Goal: Information Seeking & Learning: Find specific page/section

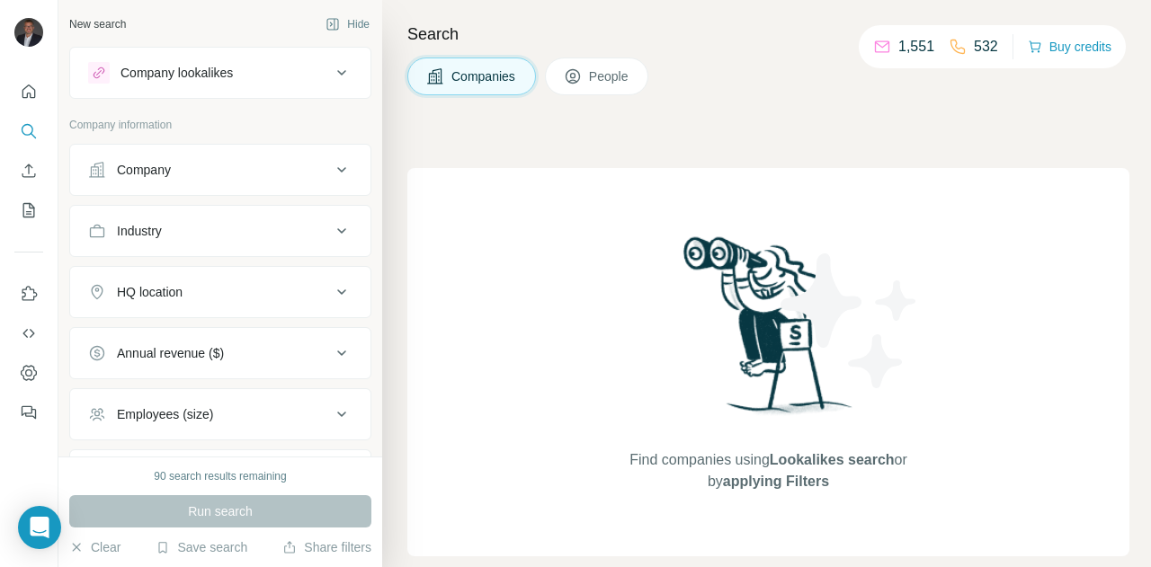
click at [230, 166] on div "Company" at bounding box center [209, 170] width 243 height 18
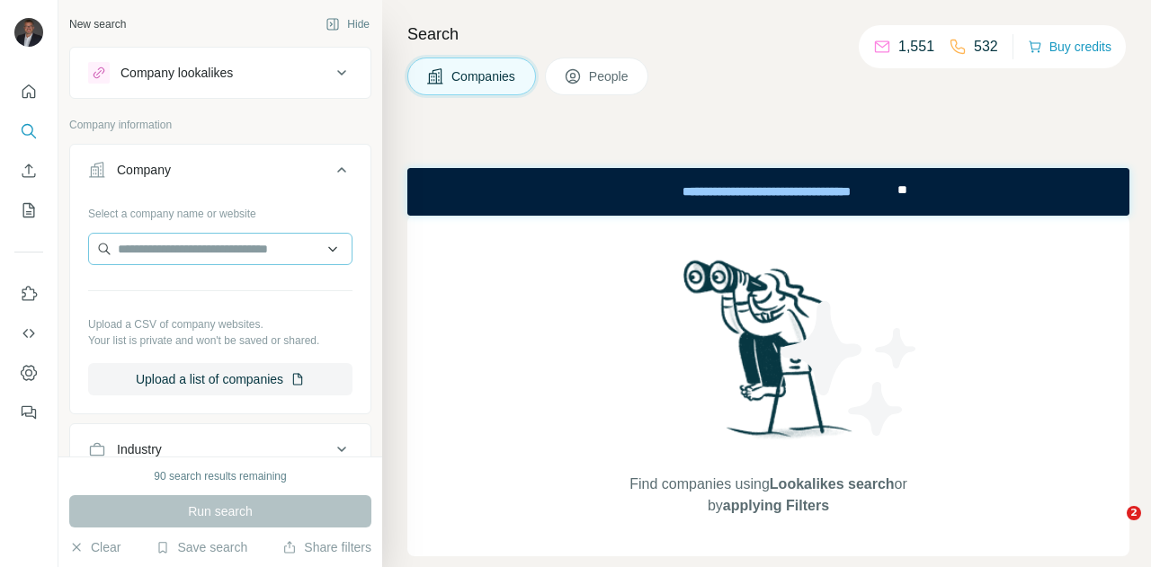
click at [193, 231] on div "Select a company name or website Upload a CSV of company websites. Your list is…" at bounding box center [220, 297] width 264 height 197
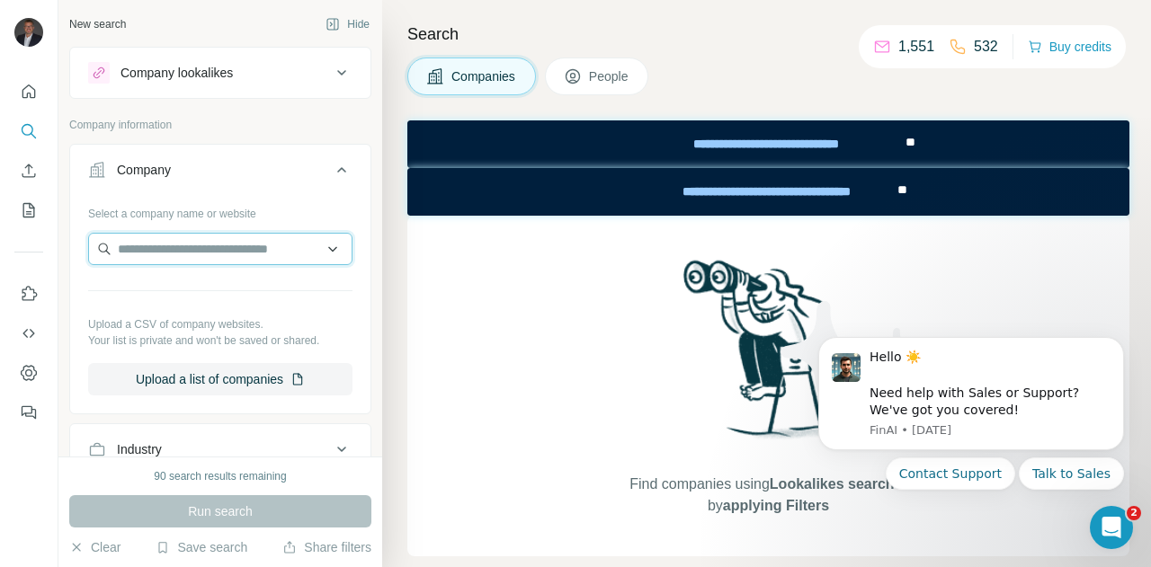
click at [191, 243] on input "text" at bounding box center [220, 249] width 264 height 32
type input "**********"
click at [230, 245] on input "**********" at bounding box center [220, 249] width 264 height 32
type input "*"
click at [250, 125] on p "Company information" at bounding box center [220, 125] width 302 height 16
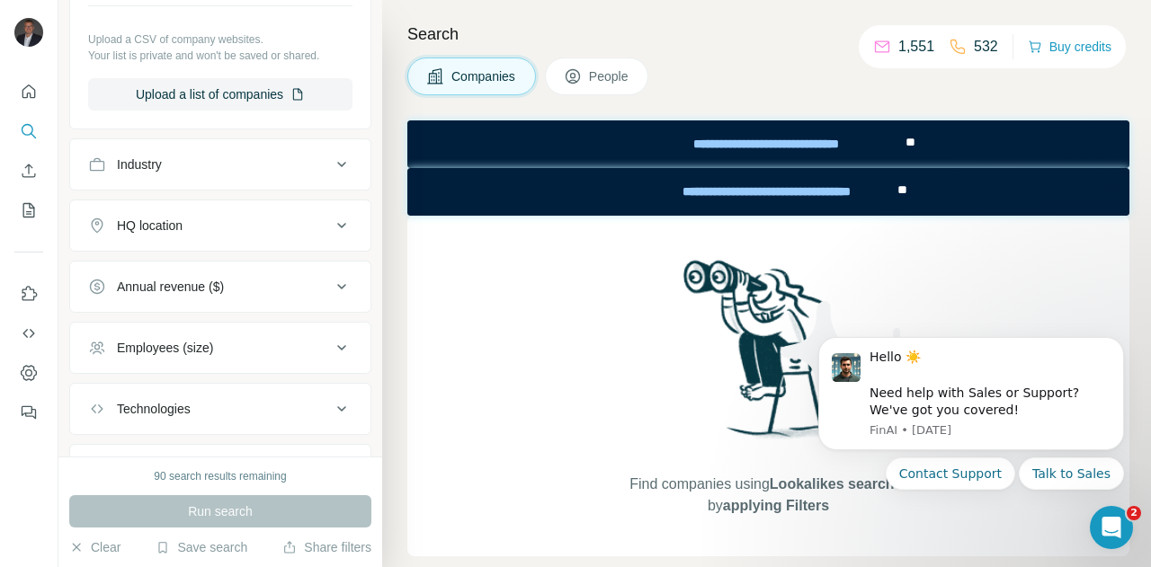
scroll to position [288, 0]
click at [146, 227] on div "HQ location" at bounding box center [150, 223] width 66 height 18
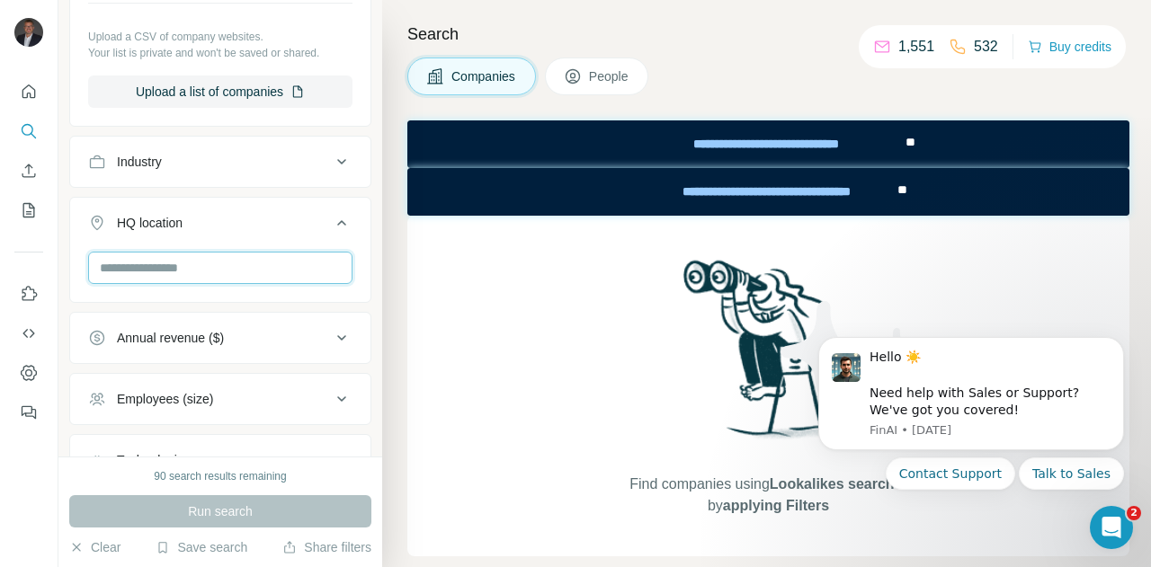
click at [160, 266] on input "text" at bounding box center [220, 268] width 264 height 32
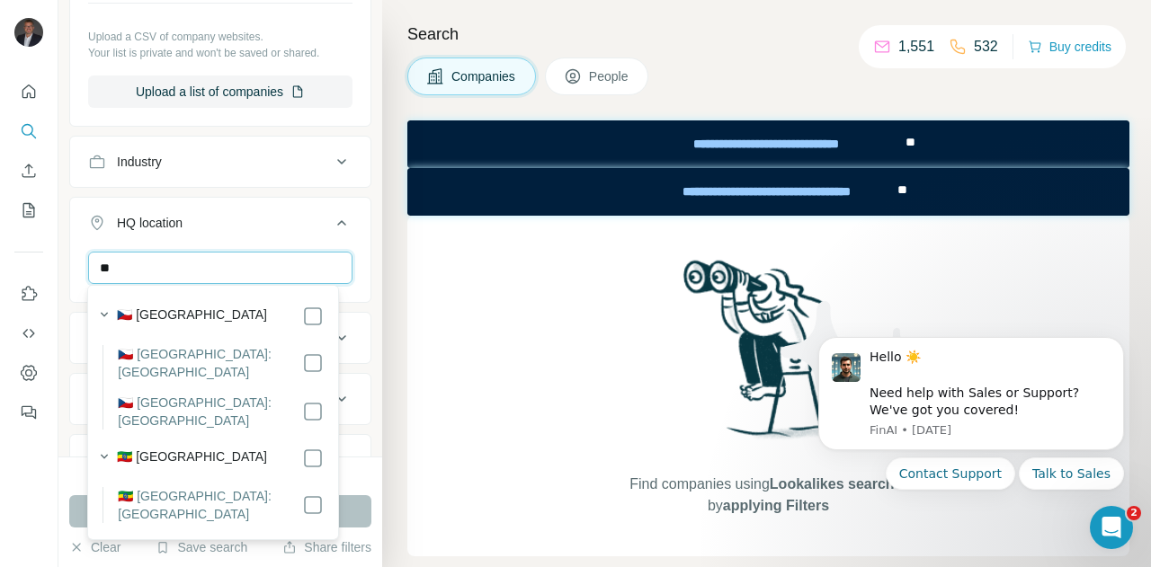
type input "*"
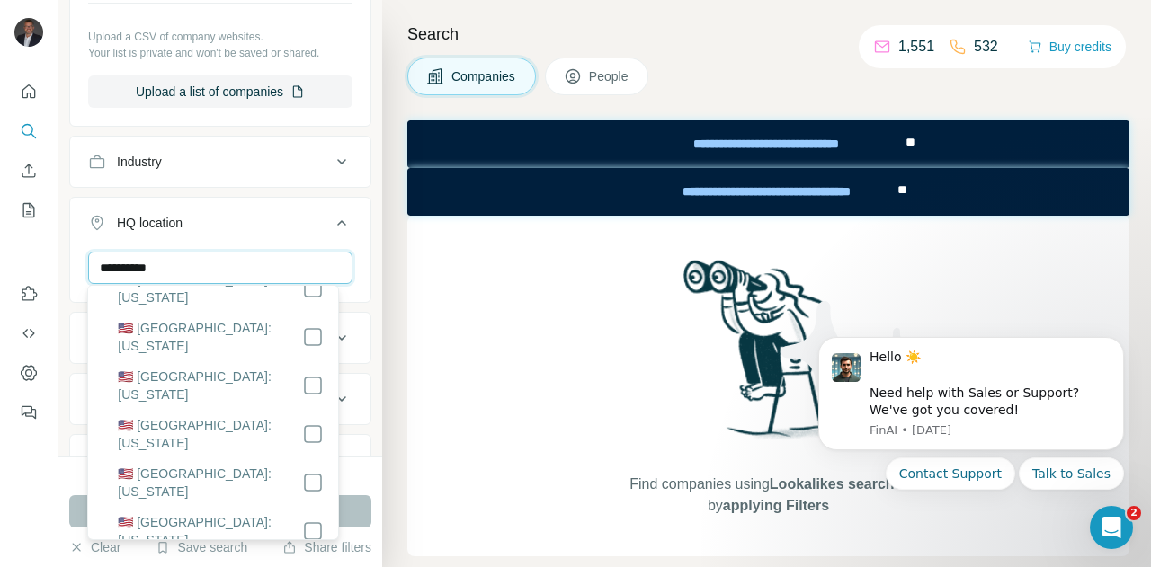
scroll to position [329, 0]
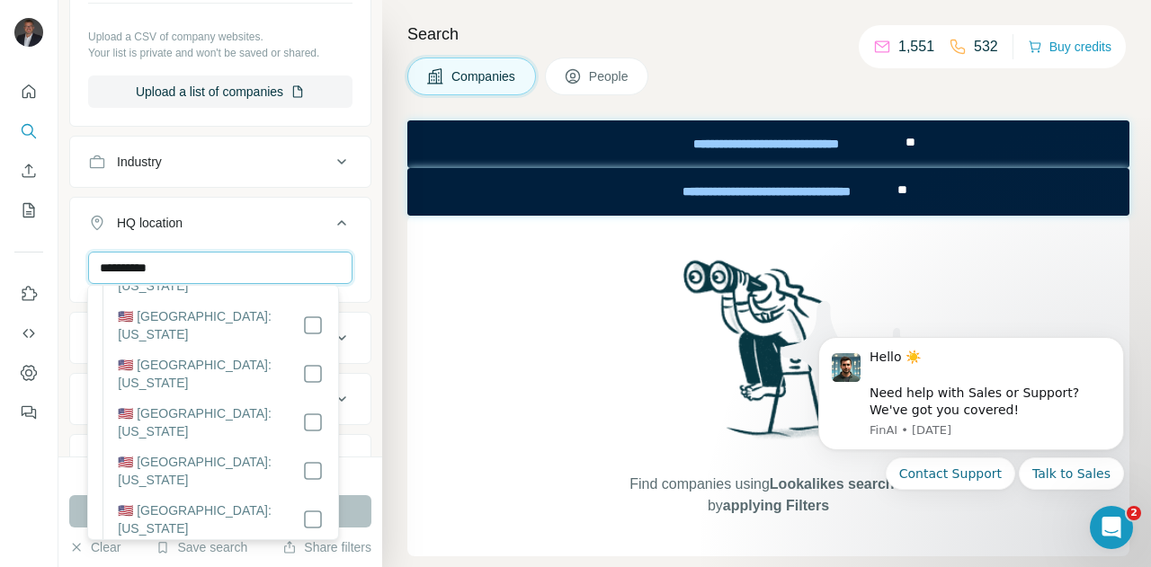
type input "**********"
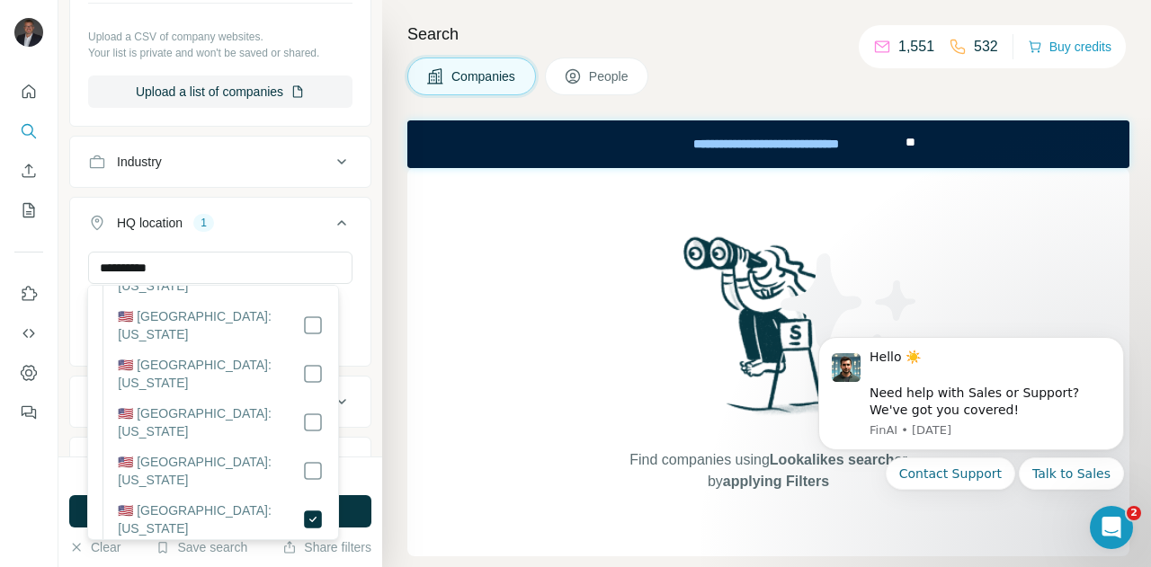
click at [271, 222] on div "HQ location 1" at bounding box center [209, 223] width 243 height 18
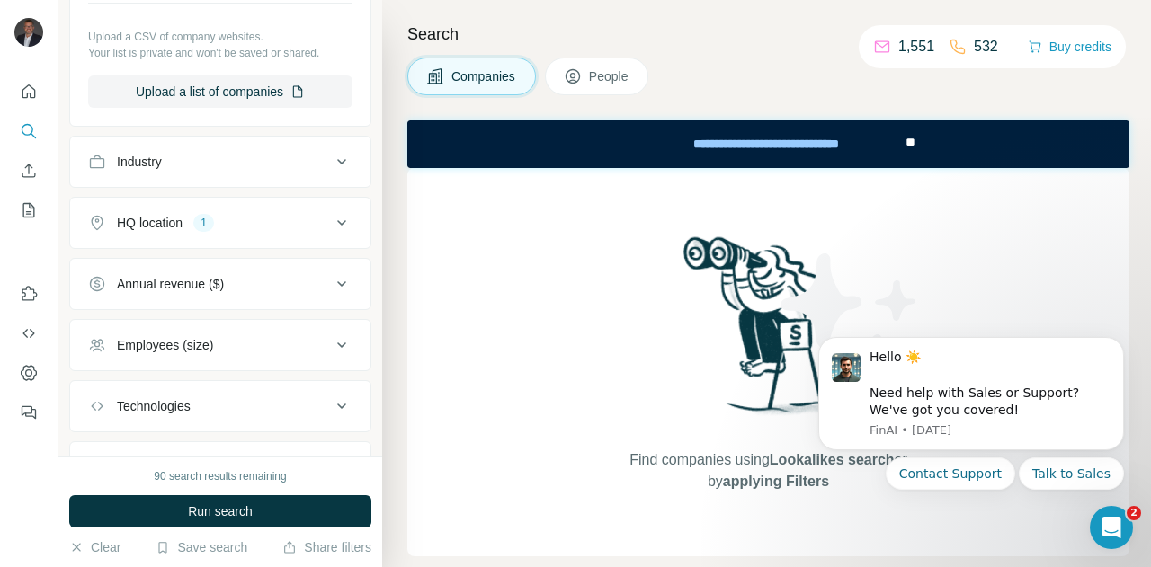
click at [213, 280] on div "Annual revenue ($)" at bounding box center [170, 284] width 107 height 18
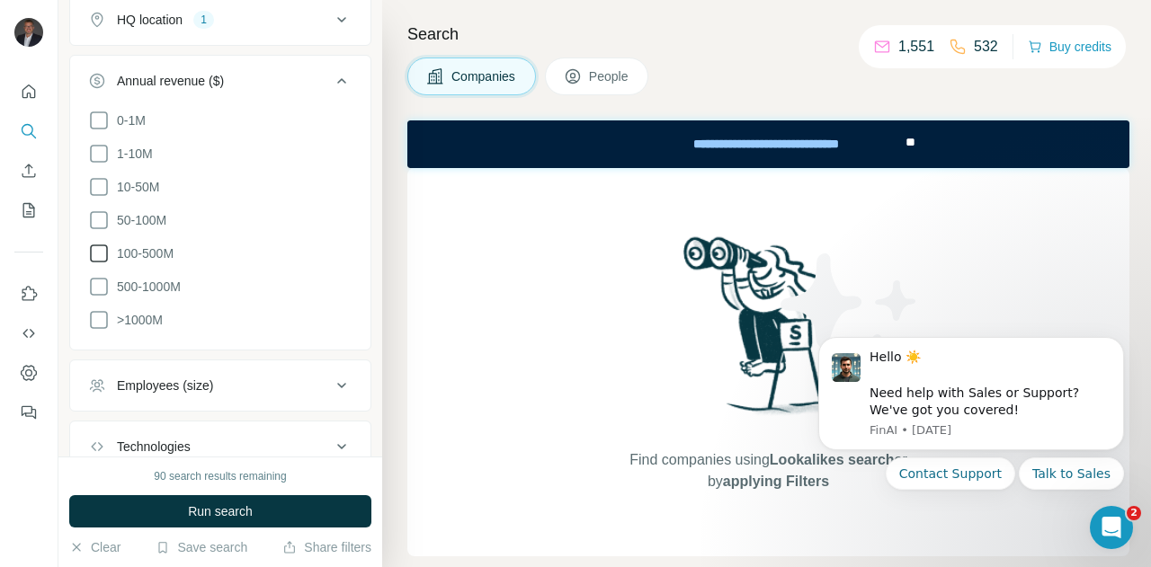
scroll to position [492, 0]
click at [102, 253] on icon at bounding box center [99, 253] width 22 height 22
click at [106, 291] on icon at bounding box center [99, 286] width 22 height 22
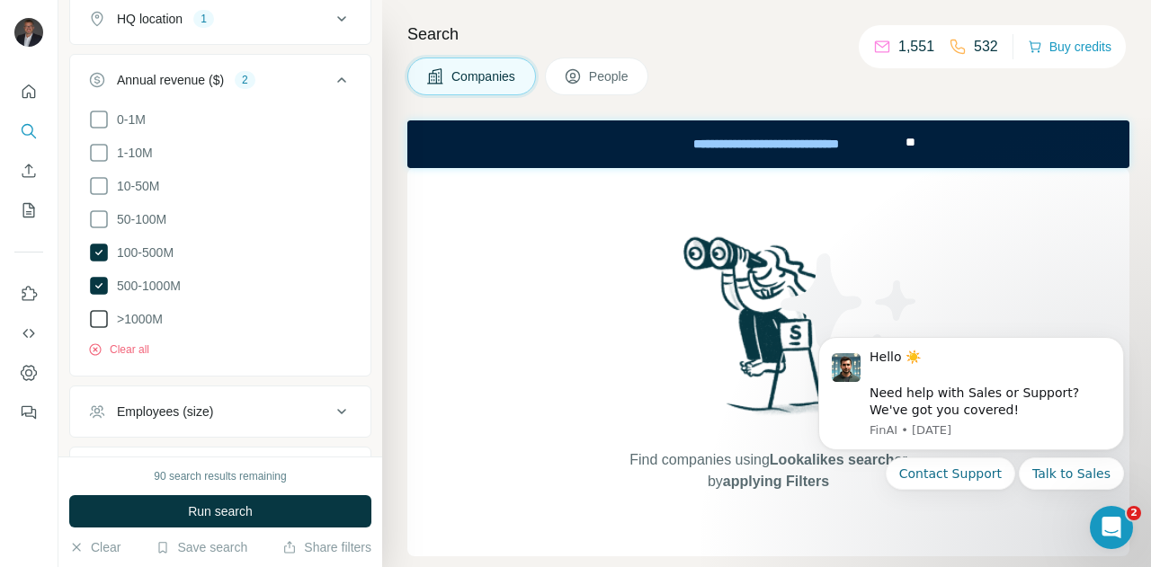
click at [106, 316] on icon at bounding box center [99, 319] width 18 height 18
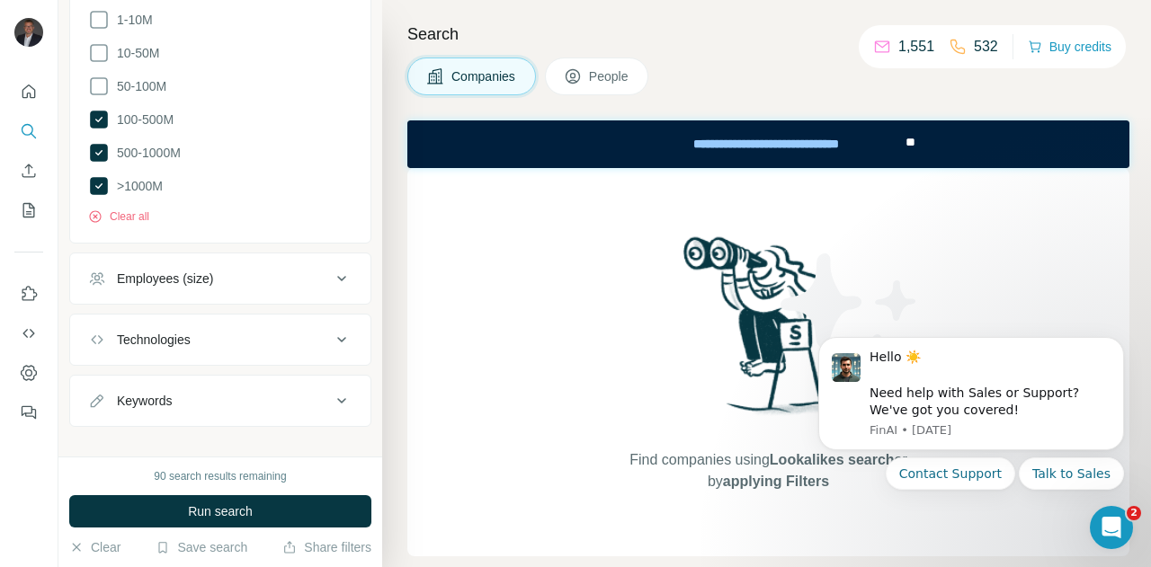
scroll to position [632, 0]
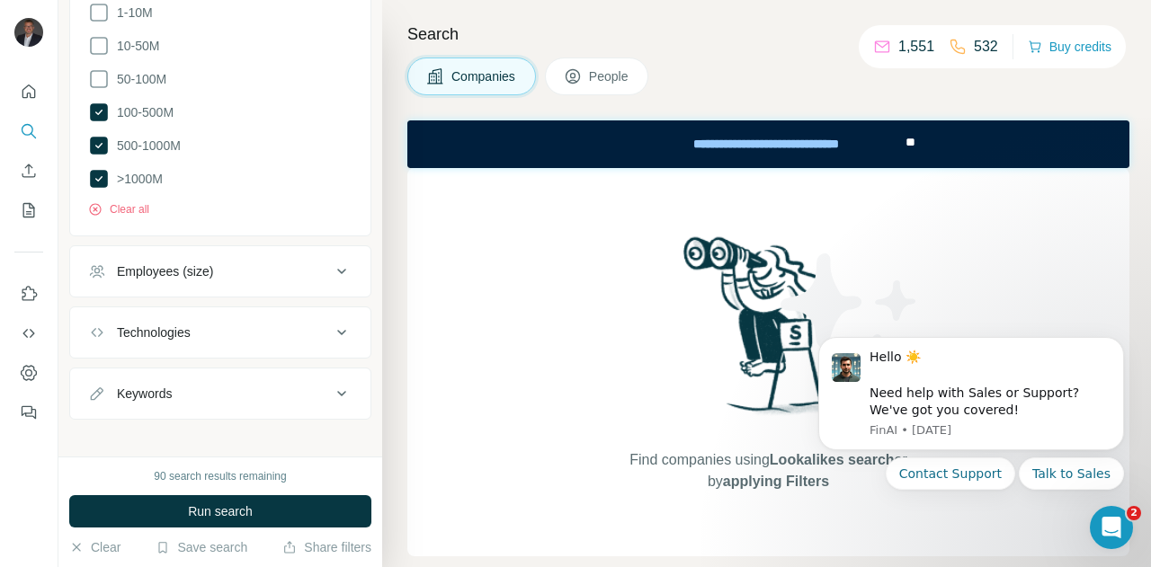
click at [209, 331] on div "Technologies" at bounding box center [209, 333] width 243 height 18
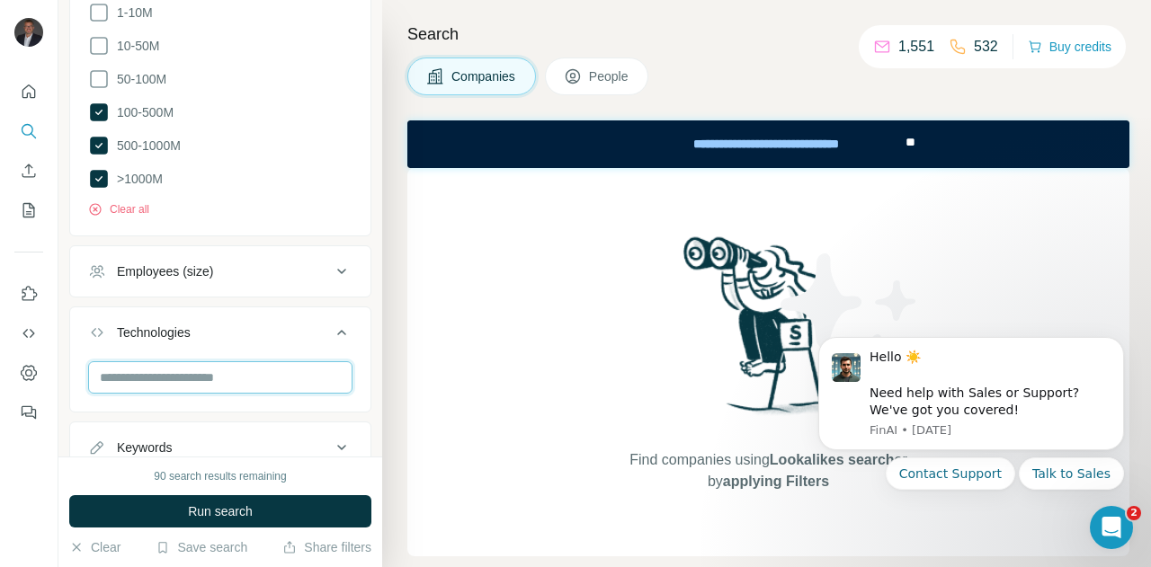
click at [190, 371] on input "text" at bounding box center [220, 377] width 264 height 32
type input "*"
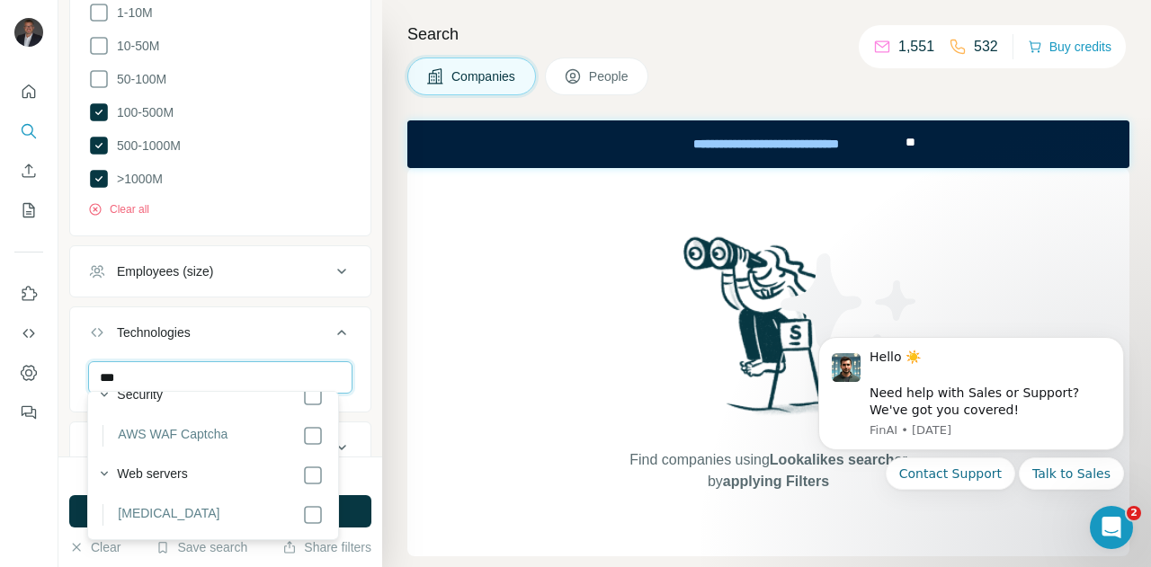
scroll to position [108, 0]
type input "*"
click at [260, 324] on div "Technologies" at bounding box center [209, 333] width 243 height 18
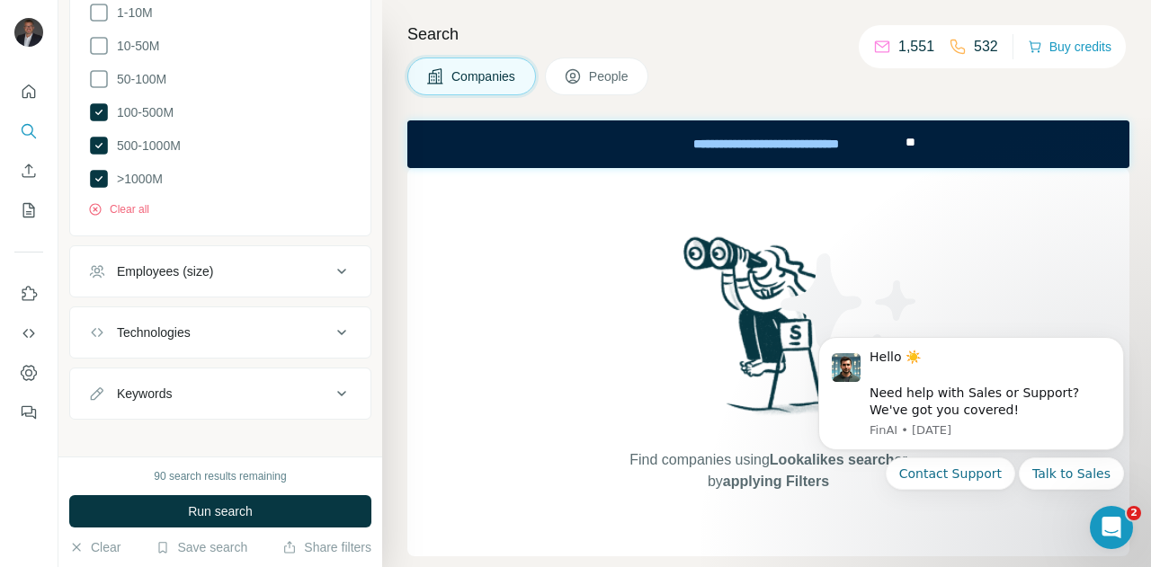
click at [169, 391] on div "Keywords" at bounding box center [144, 394] width 55 height 18
click at [161, 436] on input "text" at bounding box center [202, 438] width 228 height 32
type input "*********"
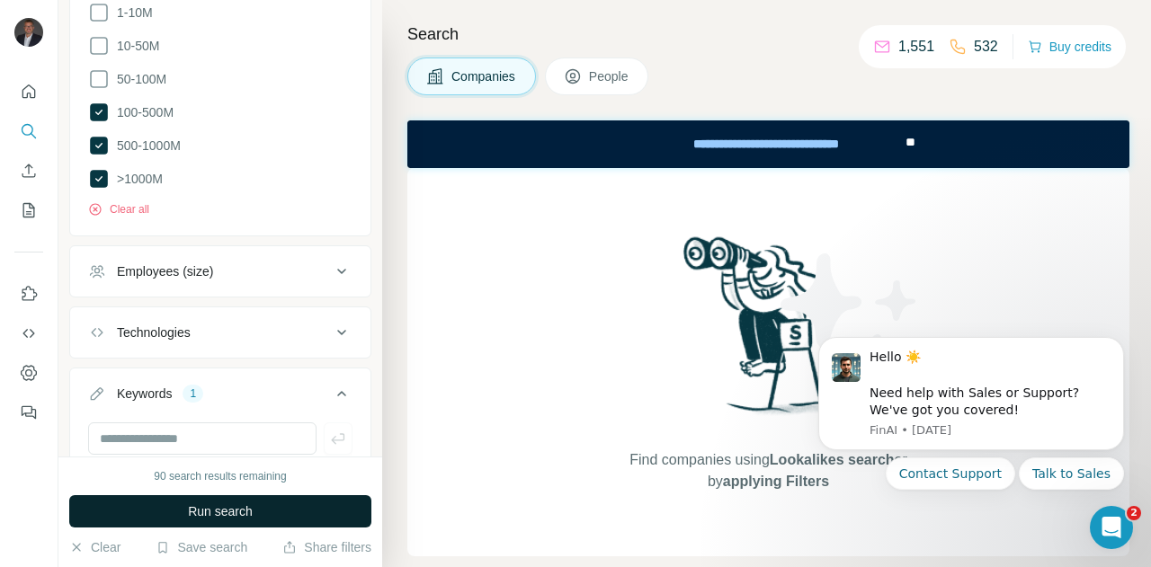
click at [203, 506] on span "Run search" at bounding box center [220, 511] width 65 height 18
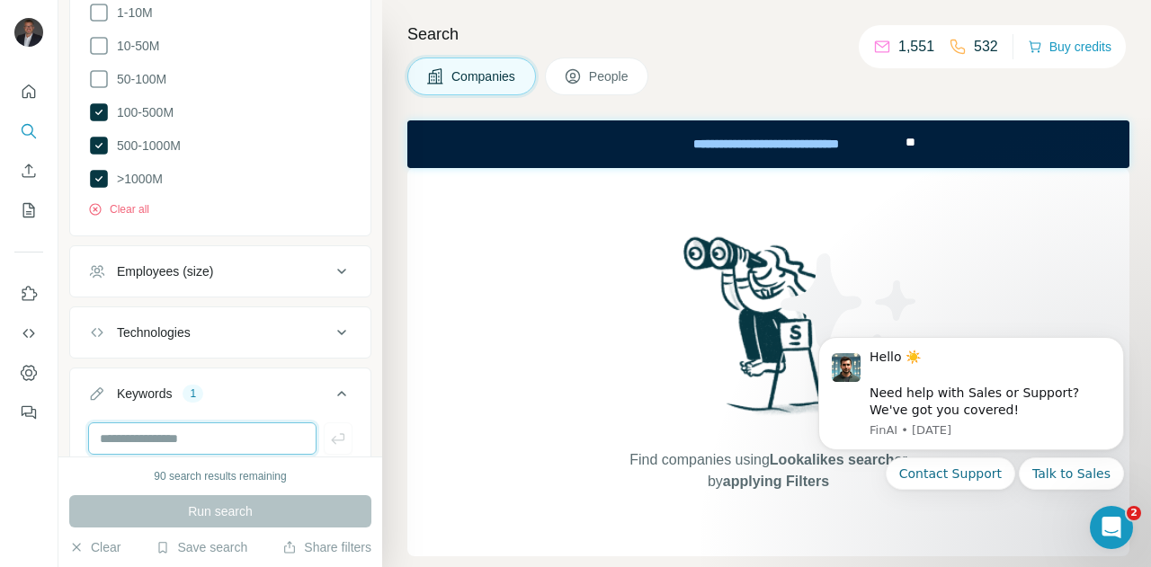
click at [256, 431] on input "text" at bounding box center [202, 438] width 228 height 32
click at [214, 385] on div "Keywords 1" at bounding box center [209, 394] width 243 height 18
click at [333, 388] on icon at bounding box center [342, 394] width 22 height 22
click at [148, 385] on div "Keywords" at bounding box center [144, 394] width 55 height 18
click at [150, 385] on div "Keywords" at bounding box center [144, 394] width 55 height 18
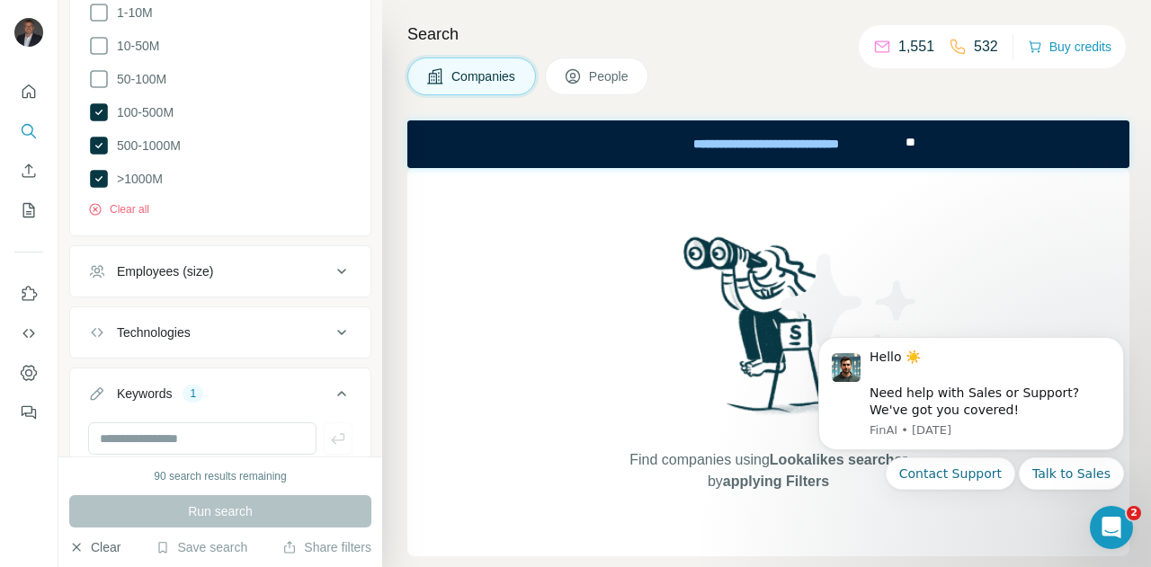
click at [102, 555] on button "Clear" at bounding box center [94, 547] width 51 height 18
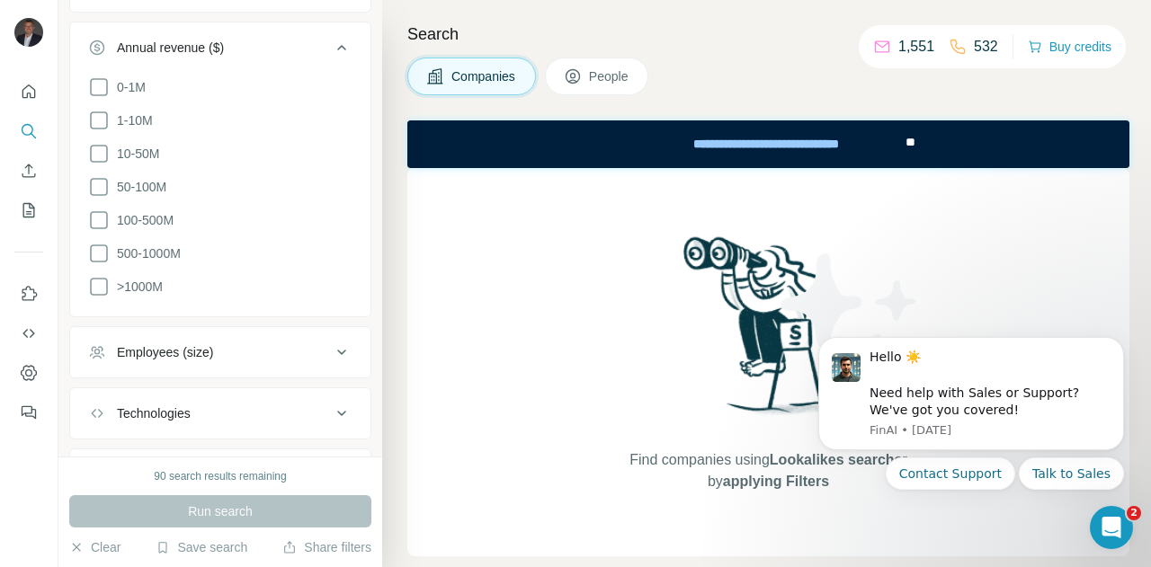
scroll to position [510, 0]
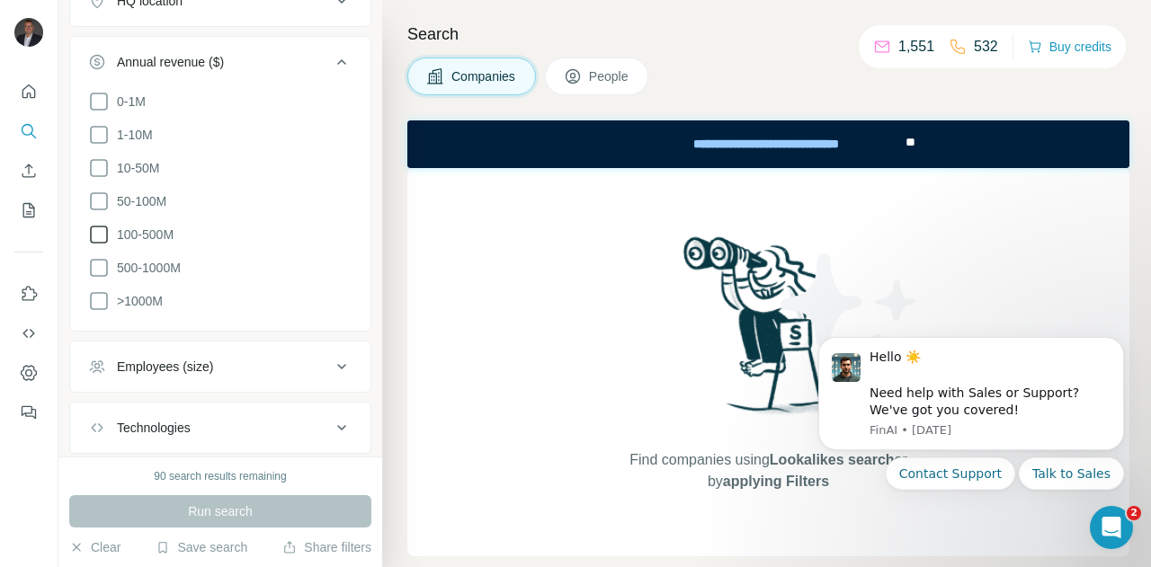
click at [101, 228] on icon at bounding box center [99, 235] width 22 height 22
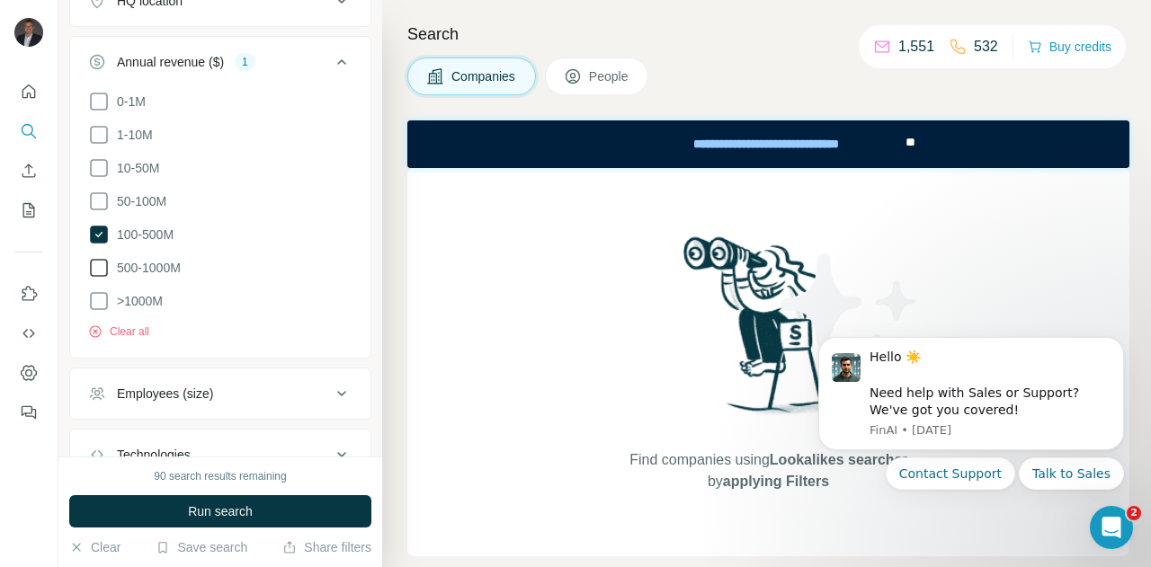
click at [102, 258] on icon at bounding box center [99, 268] width 22 height 22
click at [102, 290] on icon at bounding box center [99, 301] width 22 height 22
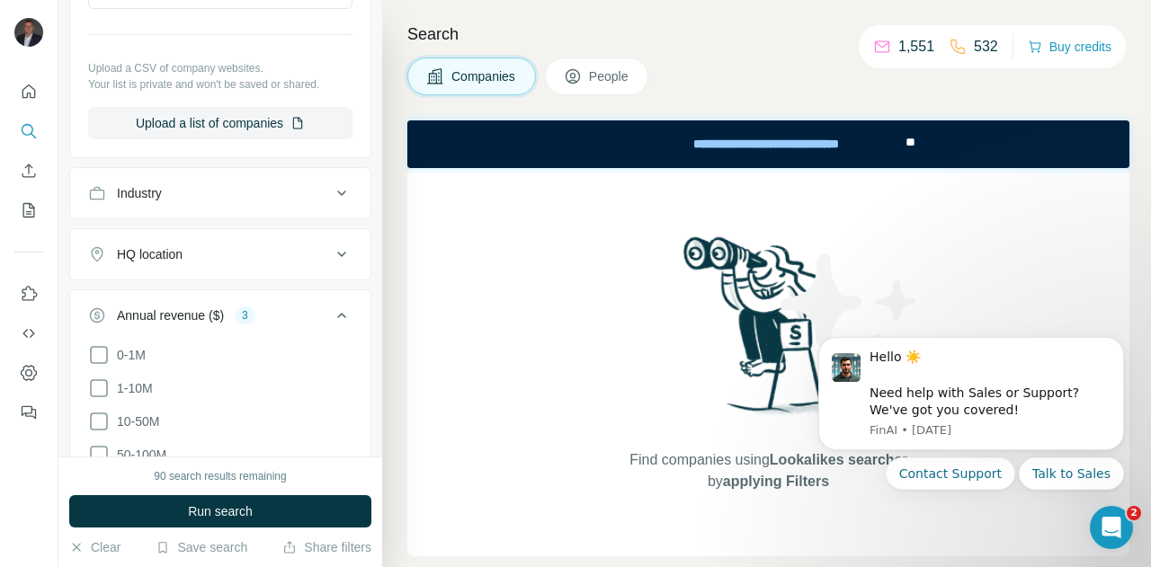
scroll to position [212, 0]
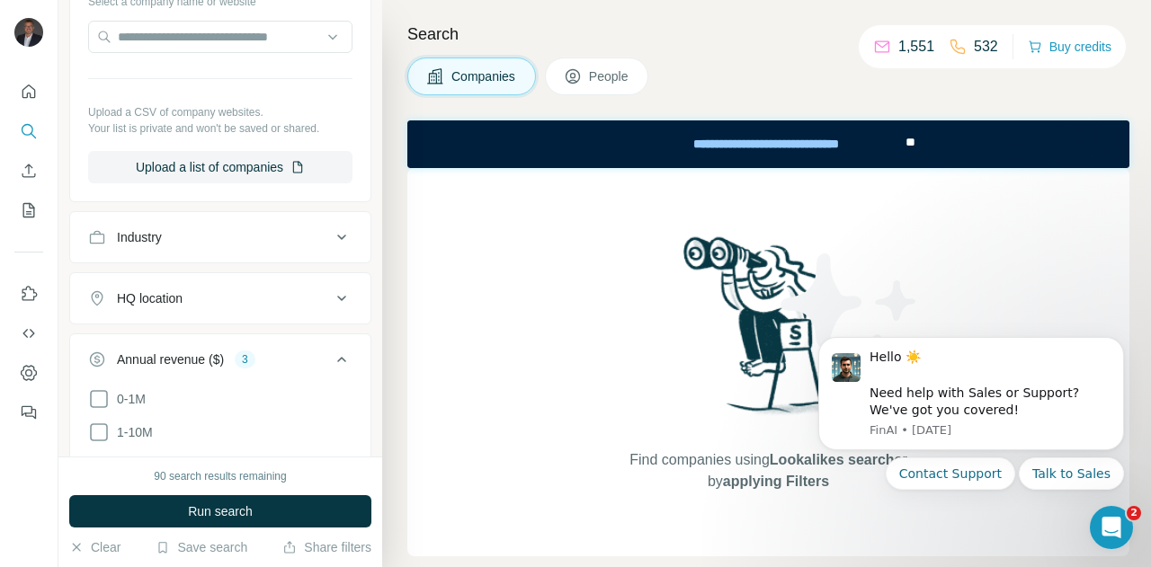
click at [171, 297] on div "HQ location" at bounding box center [150, 298] width 66 height 18
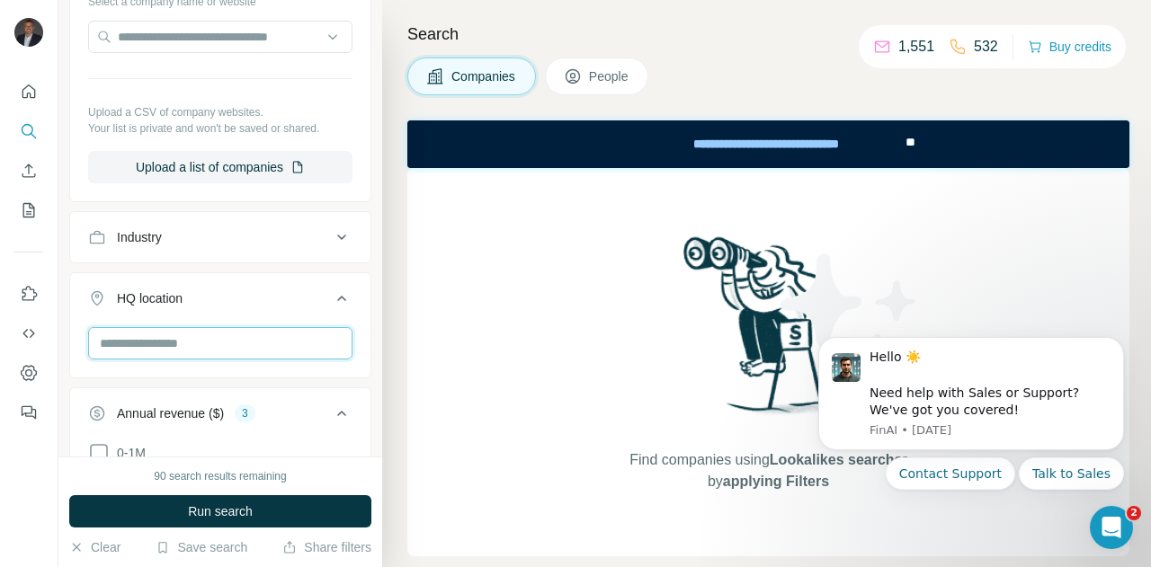
click at [168, 336] on input "text" at bounding box center [220, 343] width 264 height 32
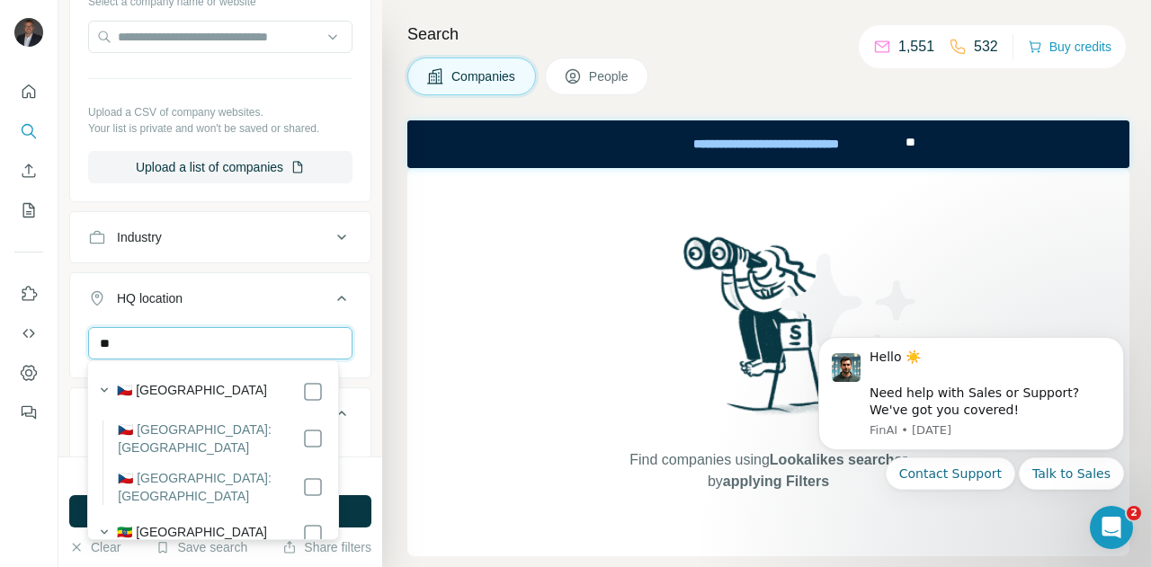
type input "*"
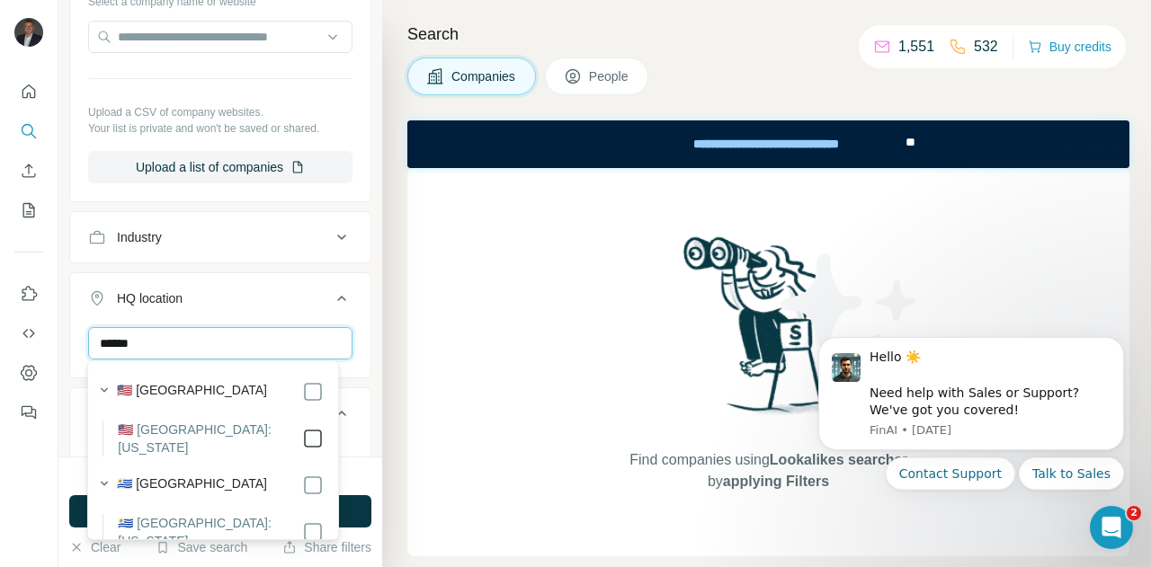
type input "******"
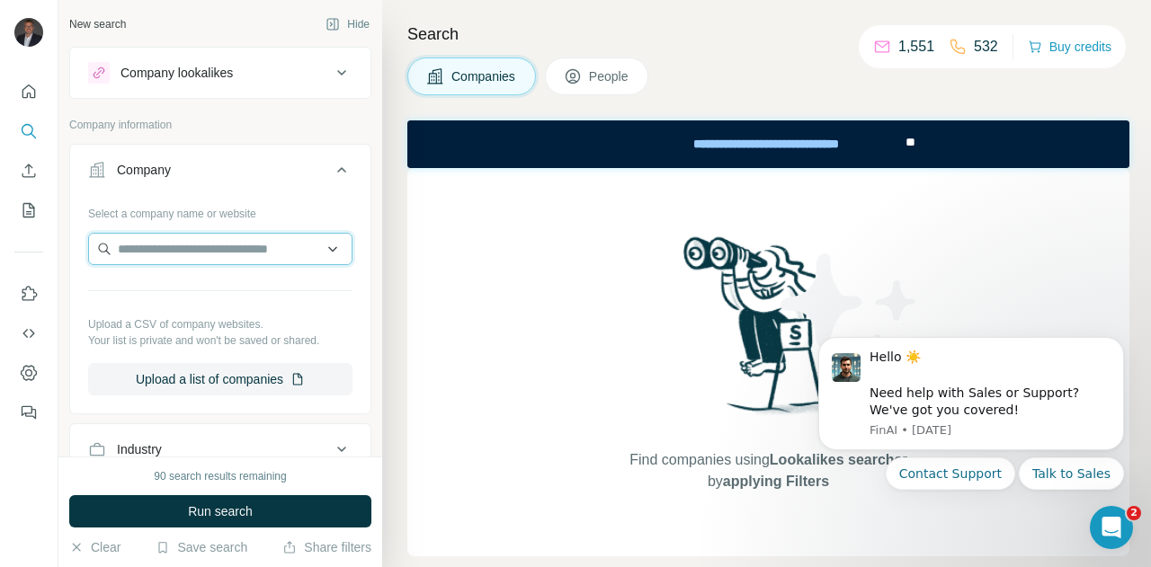
click at [201, 249] on input "text" at bounding box center [220, 249] width 264 height 32
click at [221, 157] on button "Company" at bounding box center [220, 173] width 300 height 50
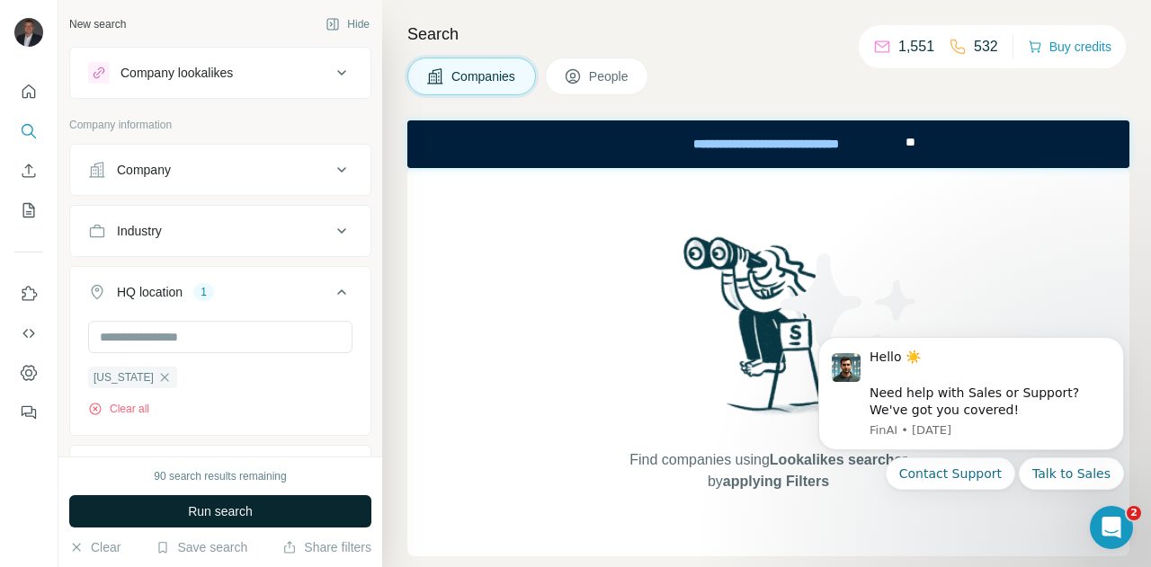
click at [214, 502] on span "Run search" at bounding box center [220, 511] width 65 height 18
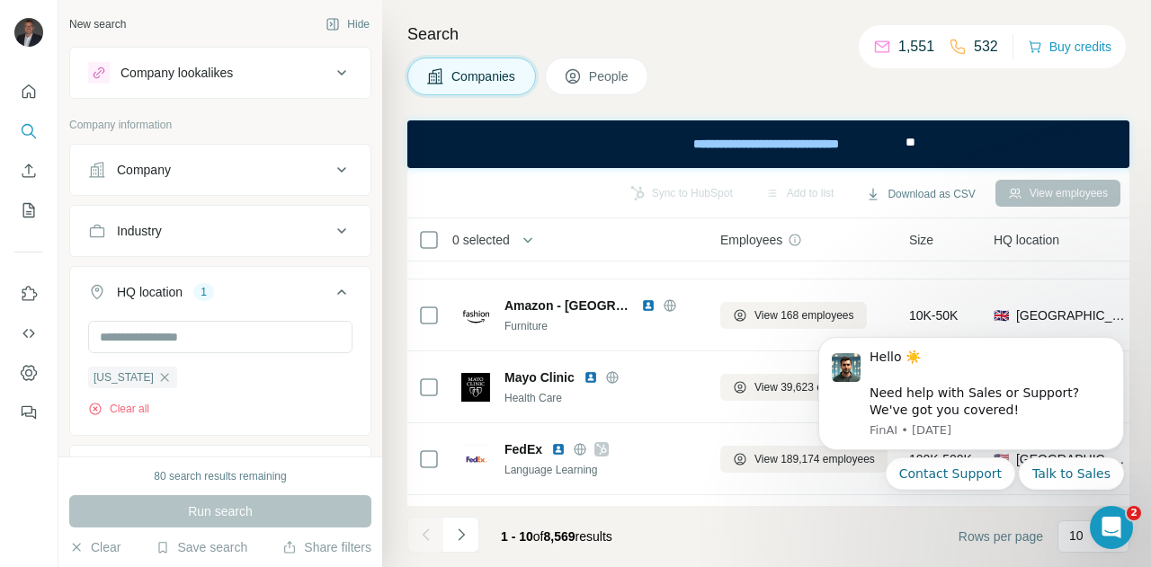
click at [621, 76] on span "People" at bounding box center [609, 76] width 41 height 18
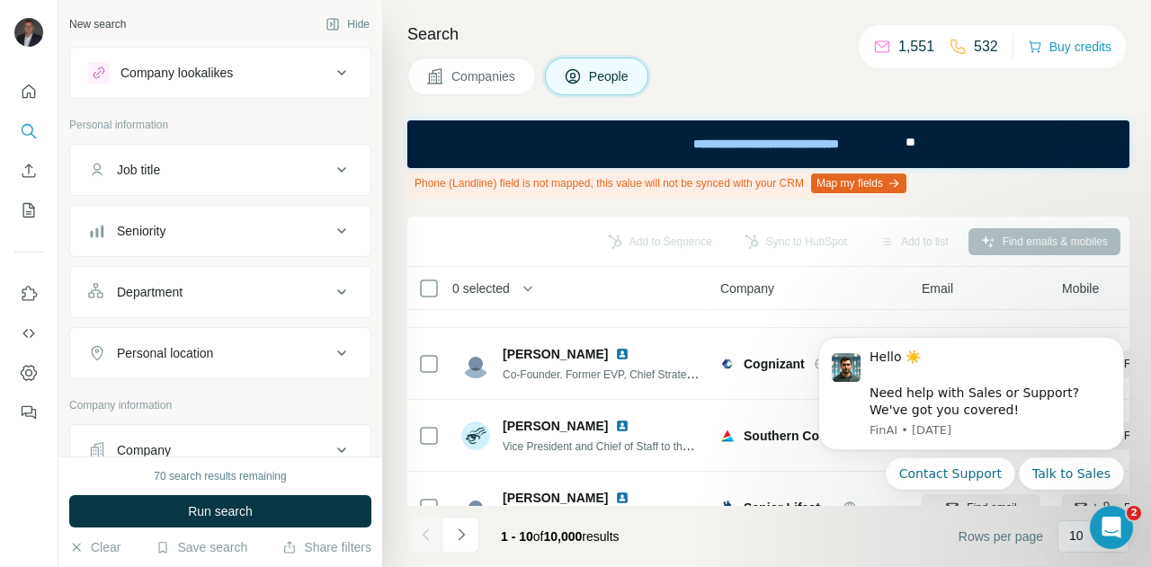
click at [244, 173] on div "Job title" at bounding box center [209, 170] width 243 height 18
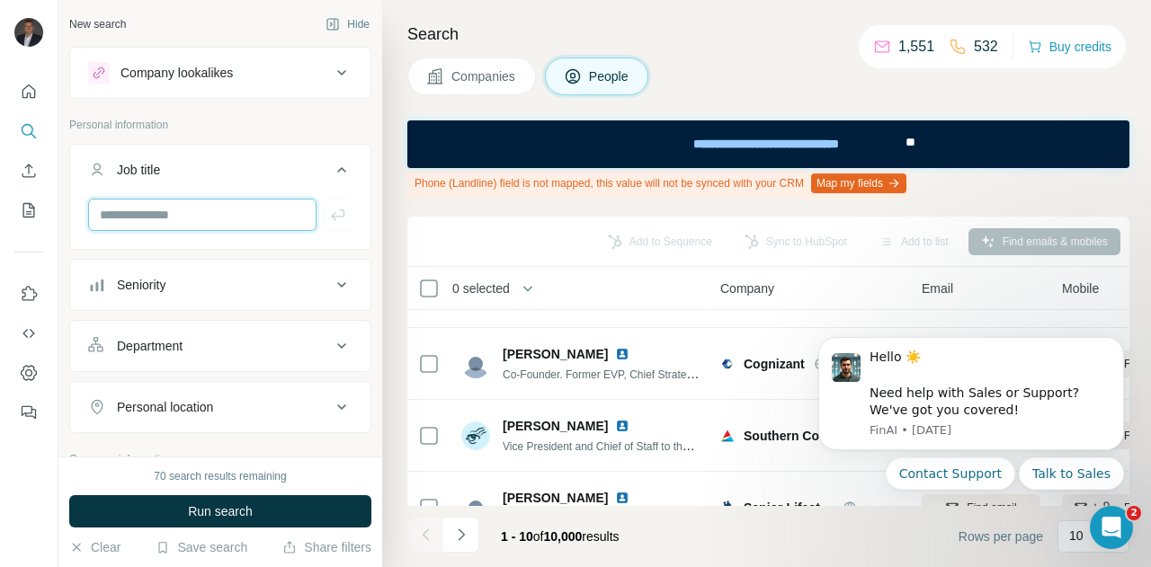
click at [244, 206] on input "text" at bounding box center [202, 215] width 228 height 32
type input "*"
type input "****"
click at [329, 219] on icon "button" at bounding box center [338, 215] width 18 height 18
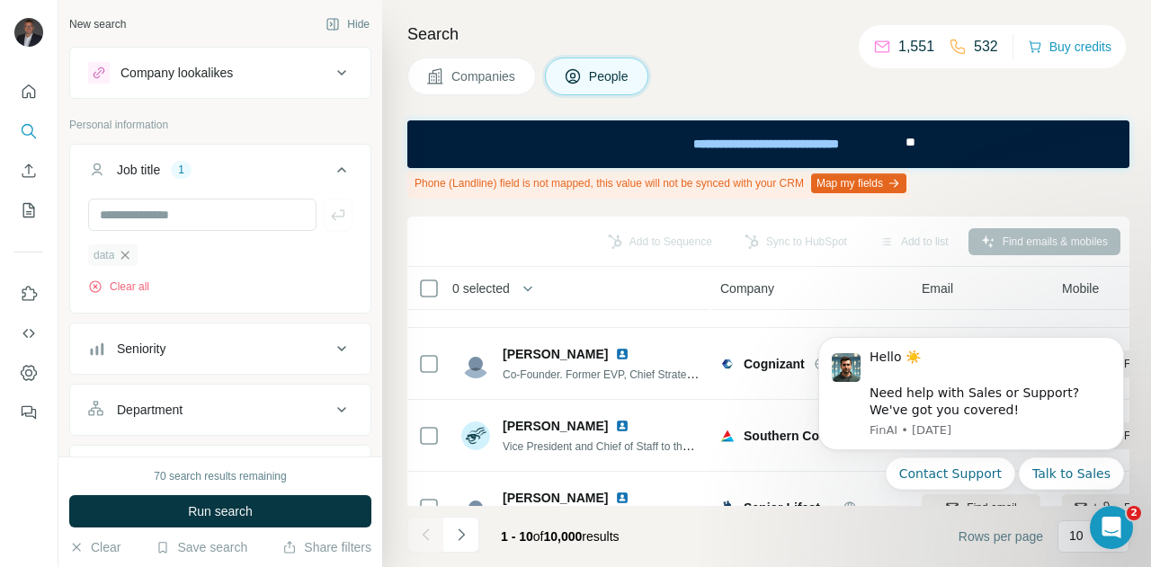
click at [129, 254] on icon "button" at bounding box center [125, 255] width 14 height 14
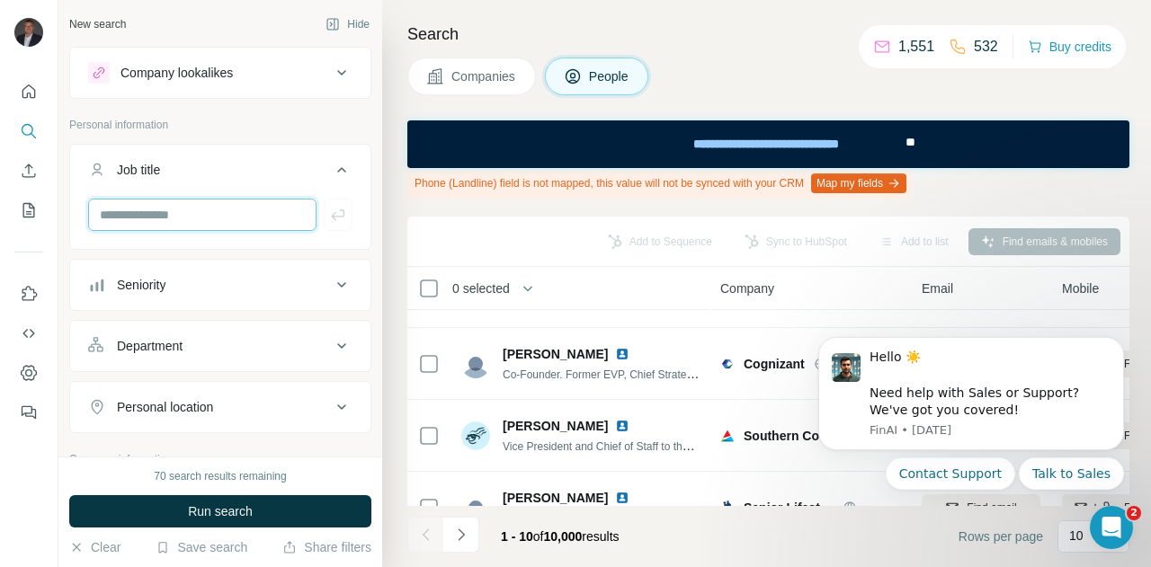
click at [191, 204] on input "text" at bounding box center [202, 215] width 228 height 32
type input "*"
type input "***"
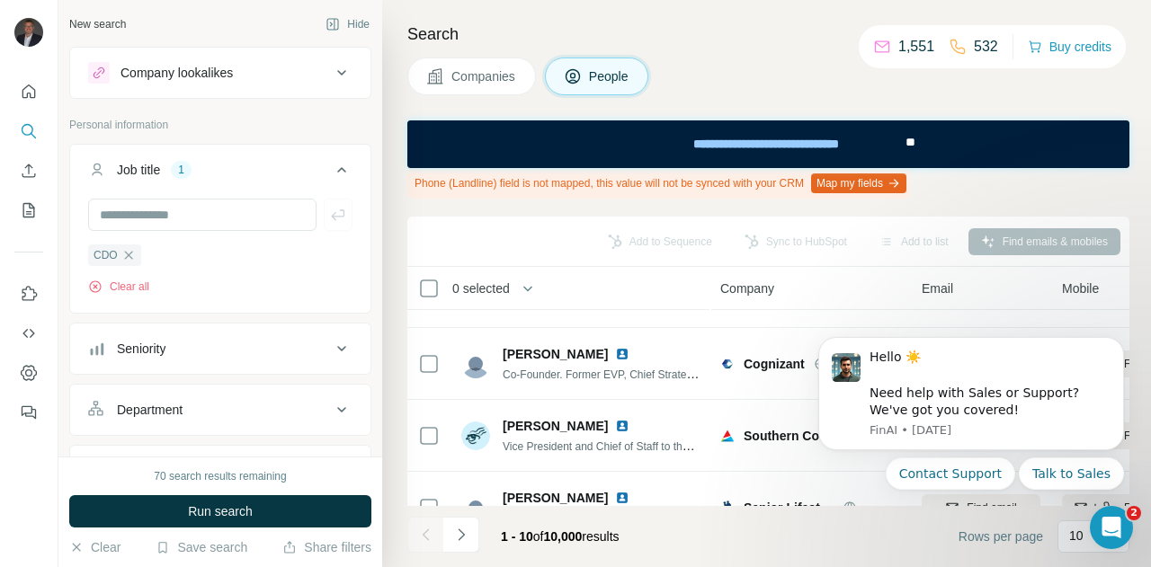
click at [222, 415] on div "Department" at bounding box center [209, 410] width 243 height 18
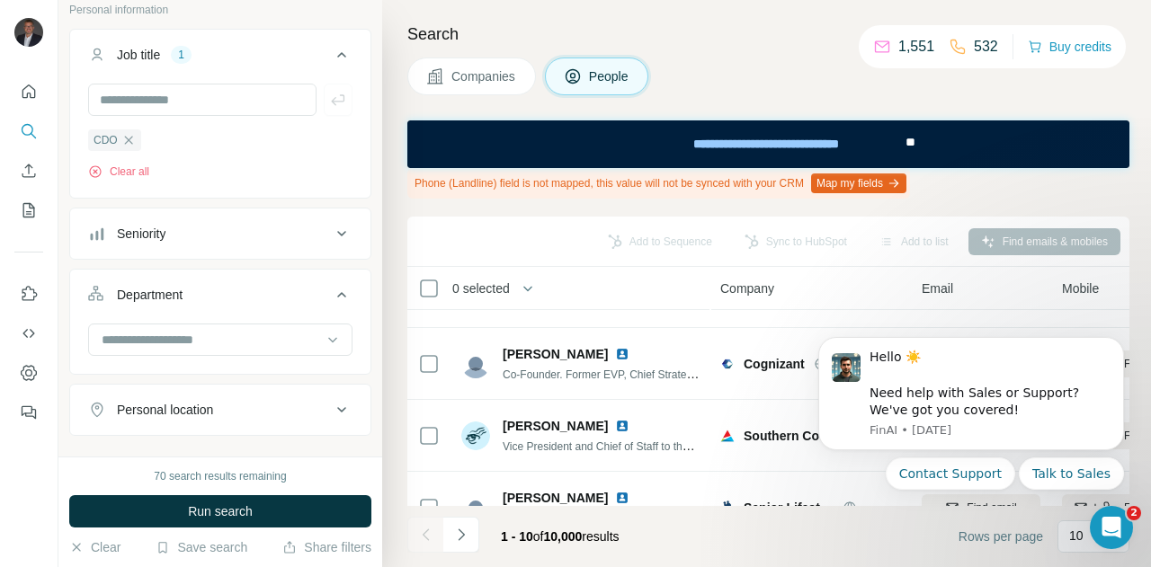
scroll to position [120, 0]
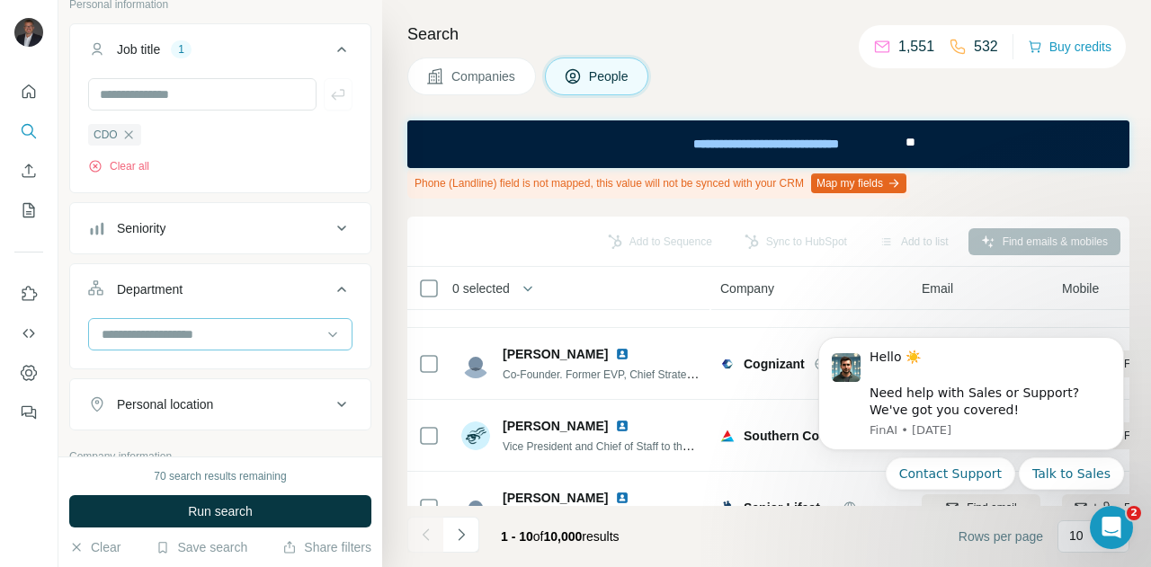
click at [222, 324] on input at bounding box center [211, 334] width 222 height 20
type input "*"
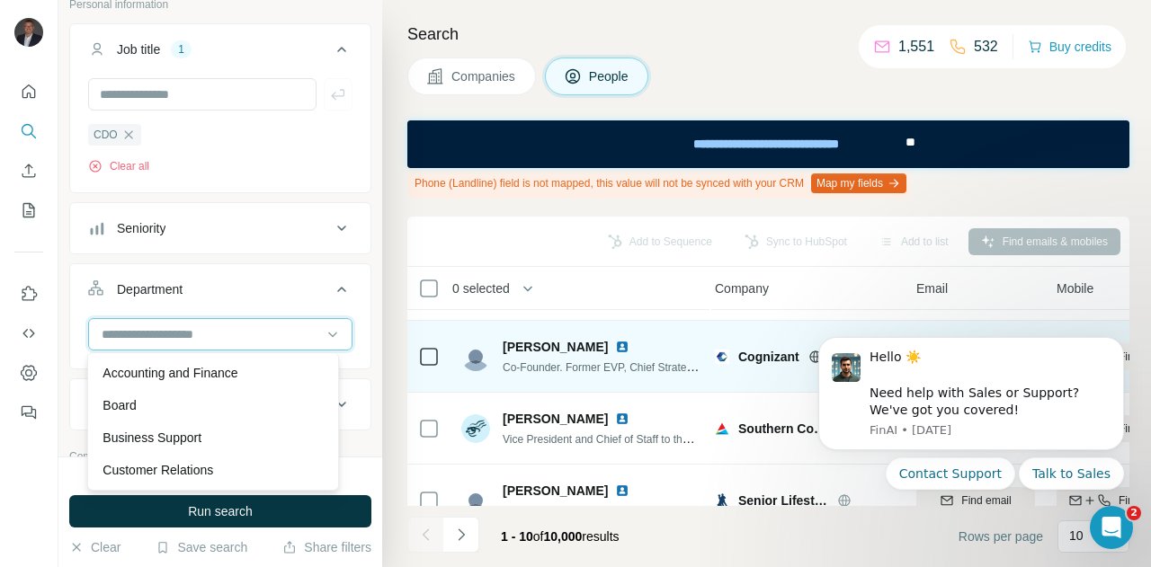
scroll to position [279, 5]
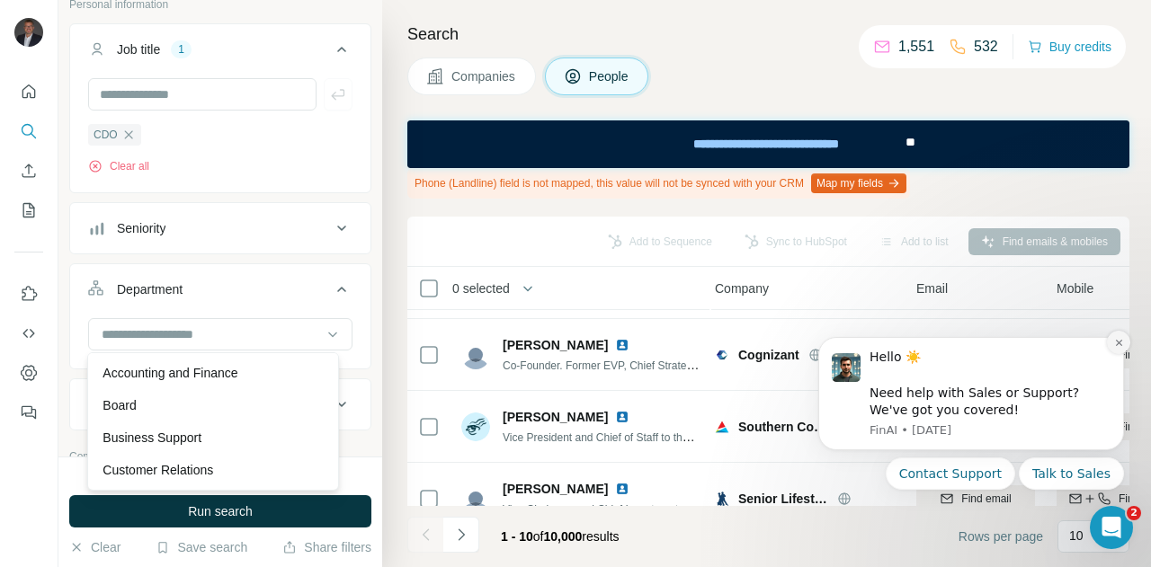
click at [1117, 346] on icon "Dismiss notification" at bounding box center [1119, 343] width 10 height 10
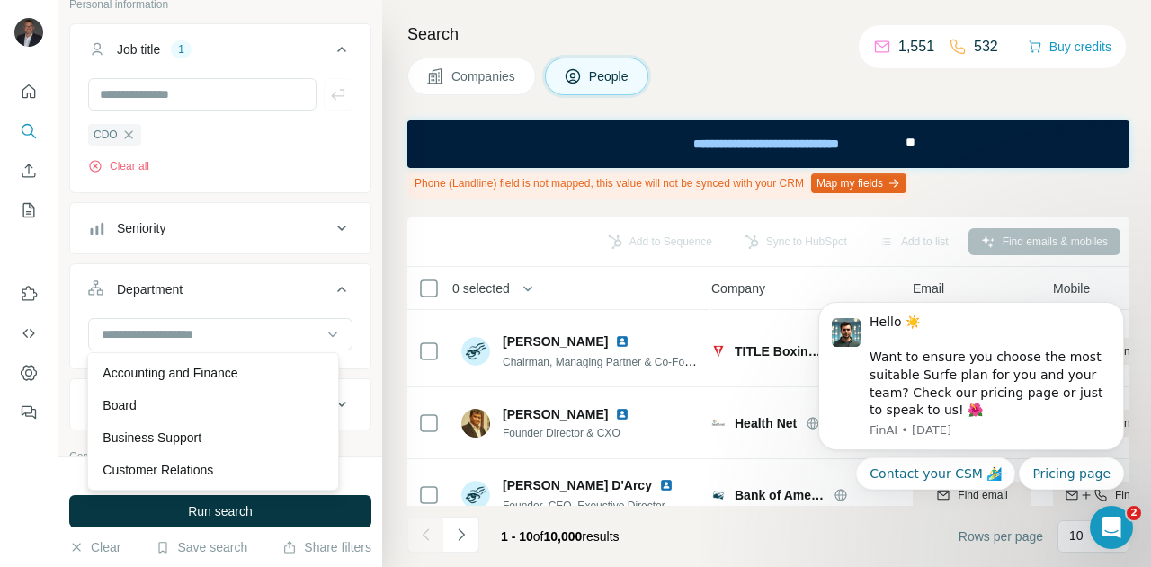
scroll to position [530, 9]
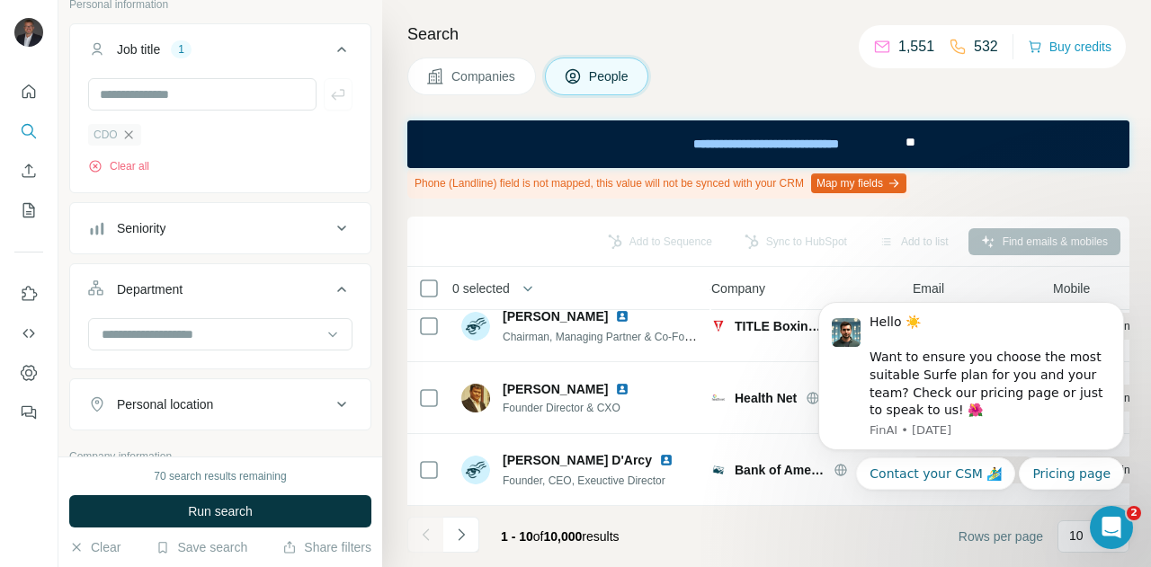
click at [122, 136] on icon "button" at bounding box center [128, 135] width 14 height 14
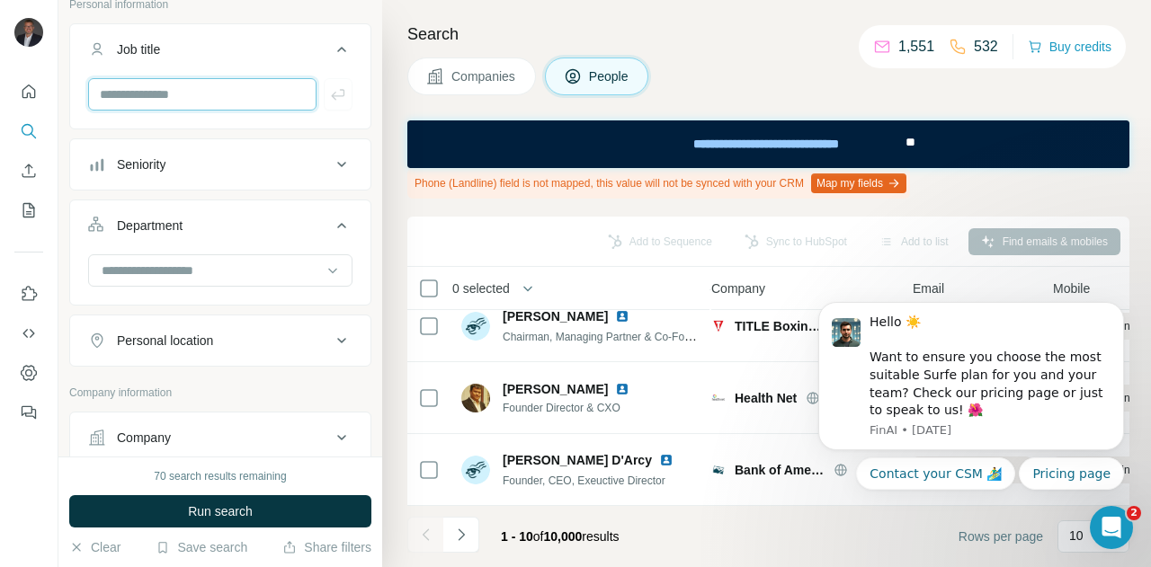
click at [164, 93] on input "text" at bounding box center [202, 94] width 228 height 32
type input "**********"
